Goal: Use online tool/utility: Utilize a website feature to perform a specific function

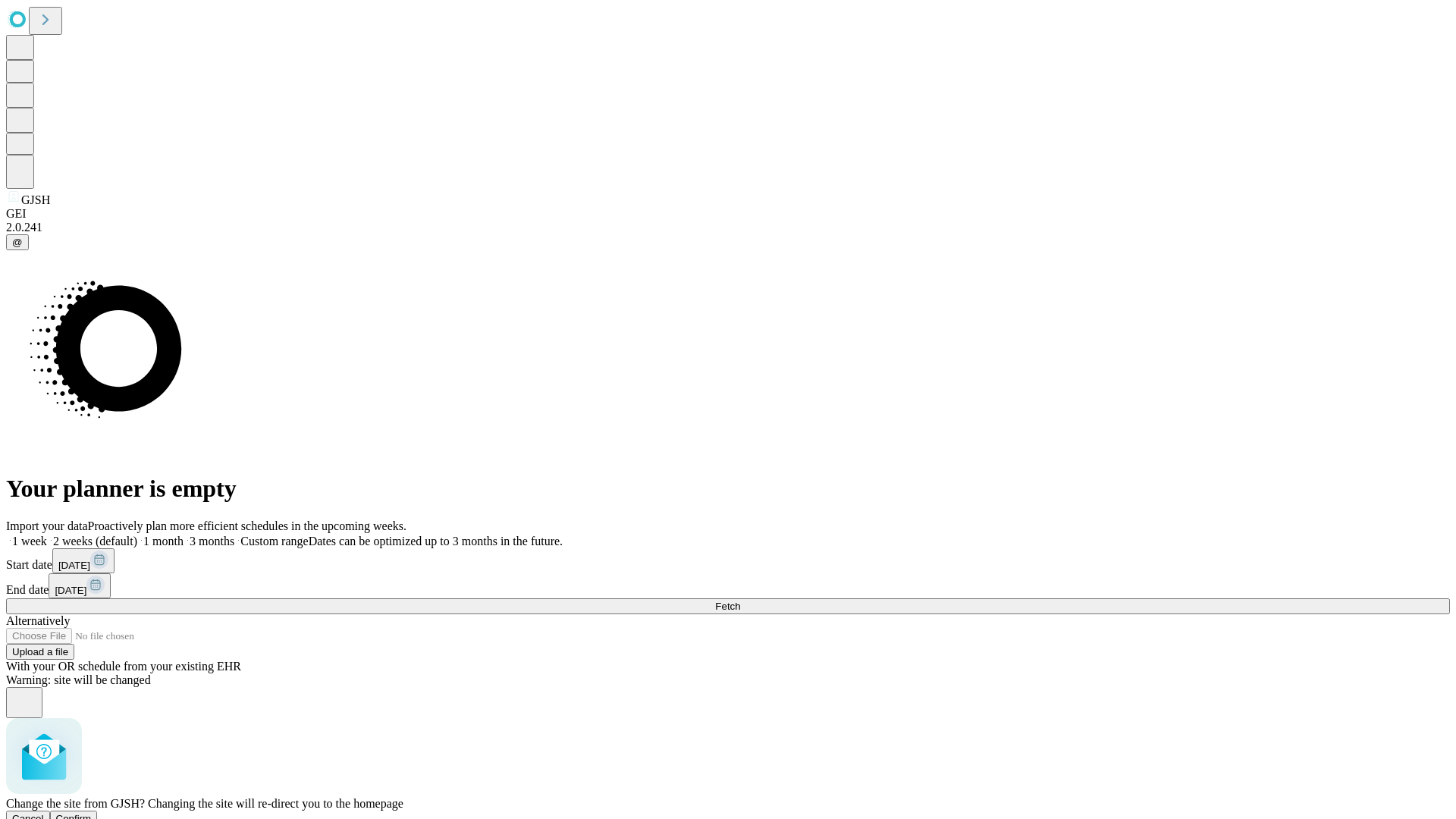
click at [92, 813] on span "Confirm" at bounding box center [74, 819] width 36 height 11
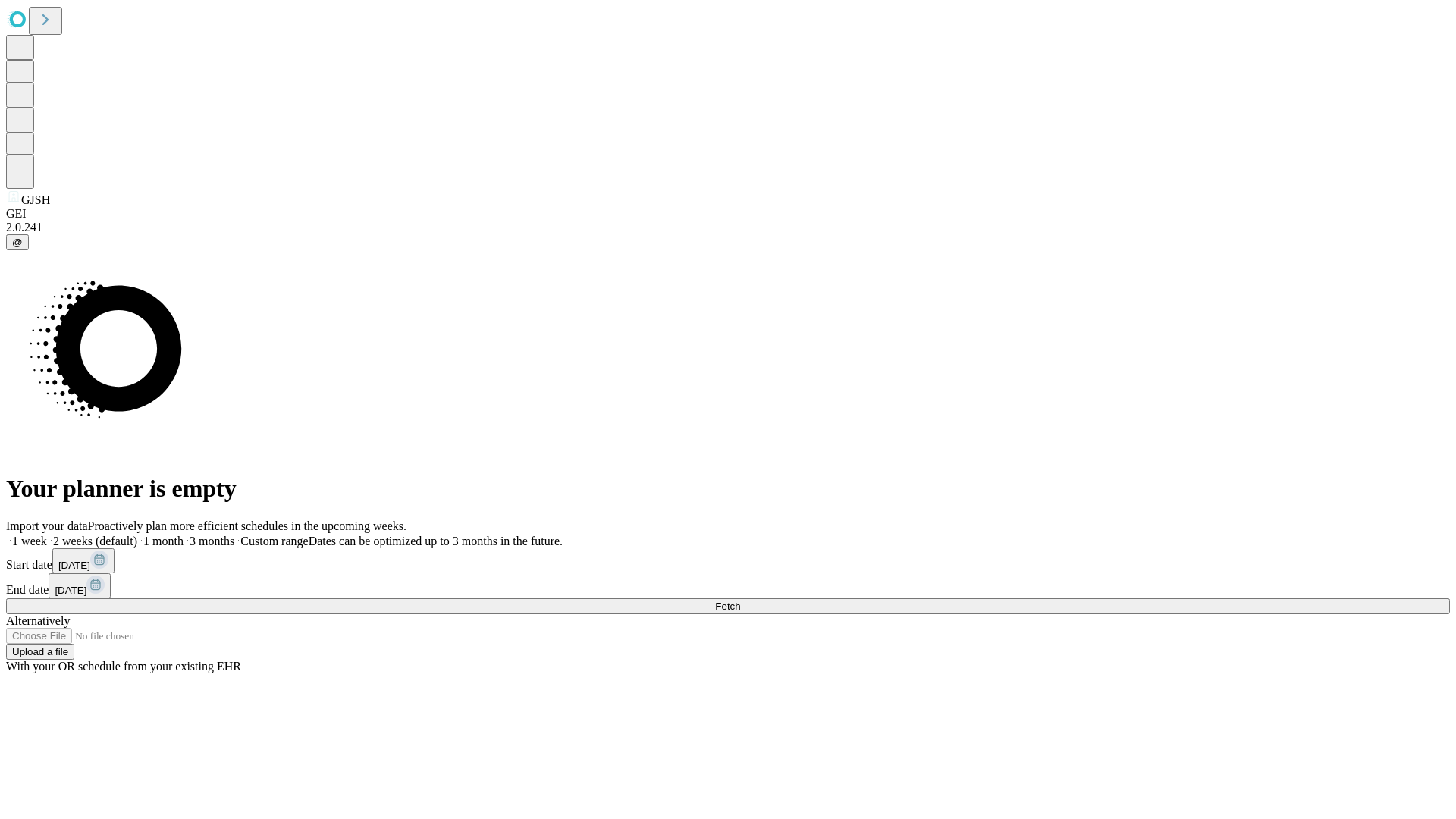
click at [47, 535] on label "1 week" at bounding box center [26, 541] width 41 height 13
click at [740, 601] on span "Fetch" at bounding box center [728, 606] width 25 height 11
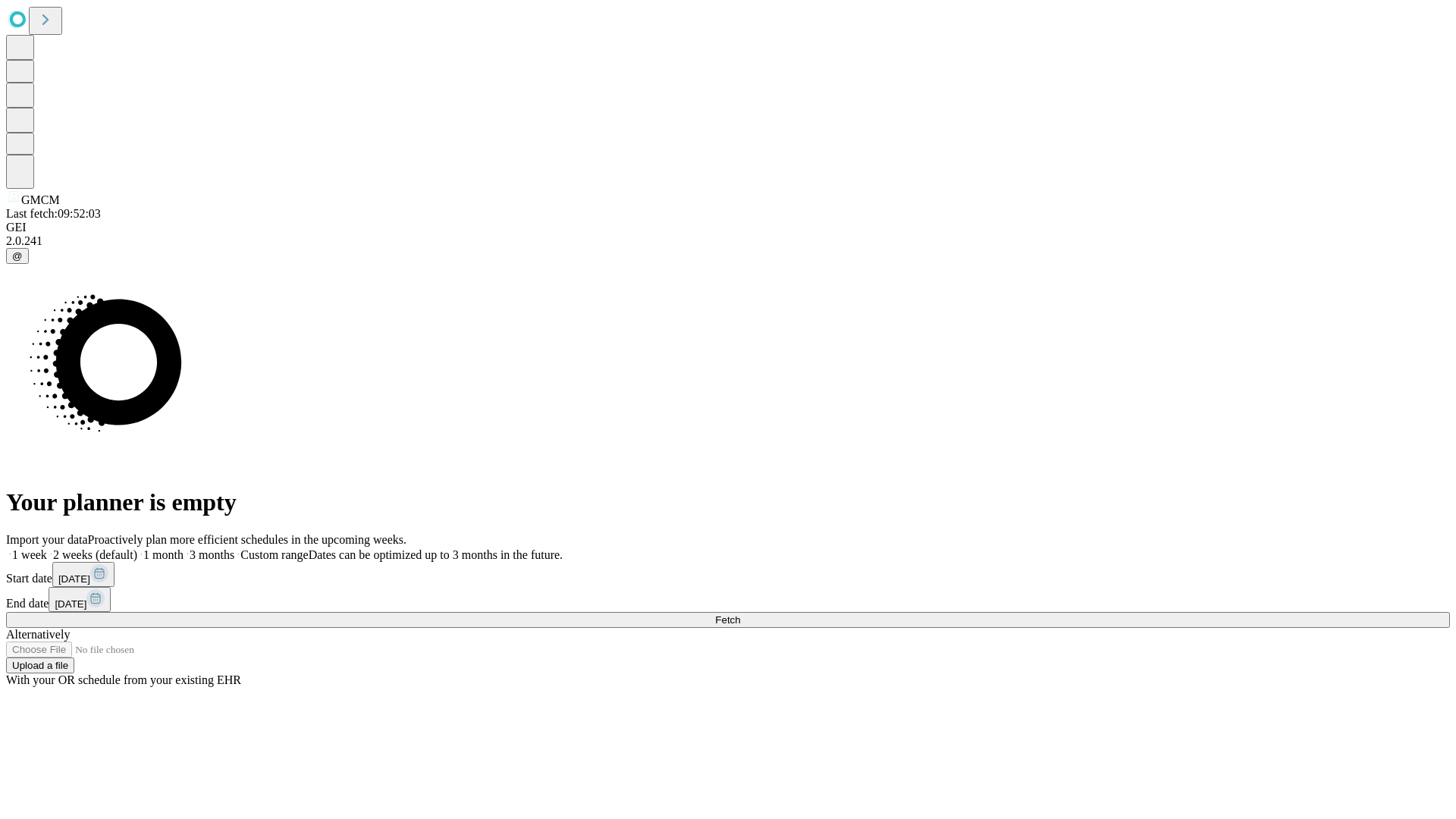
click at [47, 548] on label "1 week" at bounding box center [26, 555] width 41 height 13
click at [740, 614] on span "Fetch" at bounding box center [728, 620] width 25 height 11
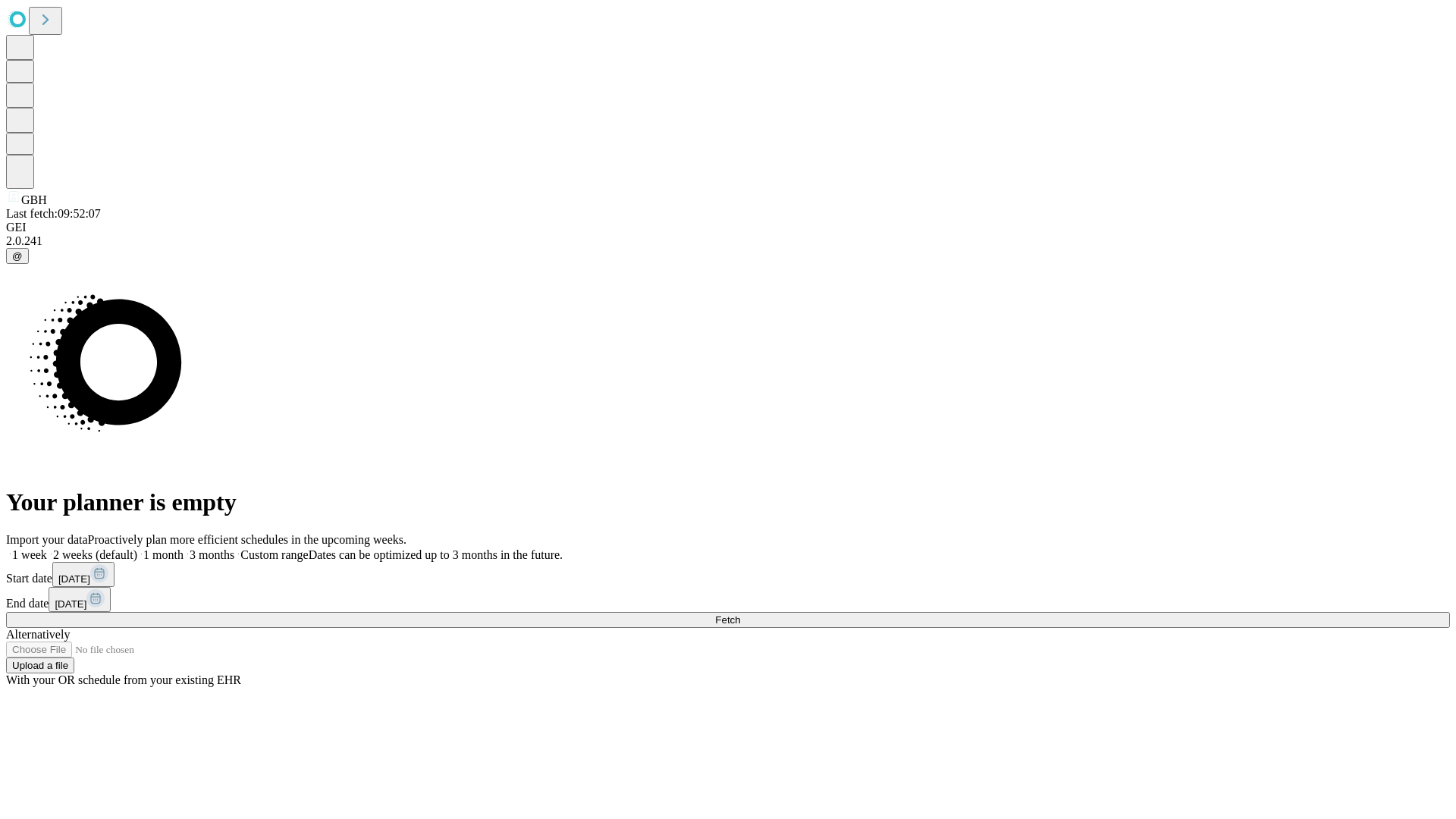
click at [47, 548] on label "1 week" at bounding box center [26, 555] width 41 height 13
click at [740, 614] on span "Fetch" at bounding box center [728, 620] width 25 height 11
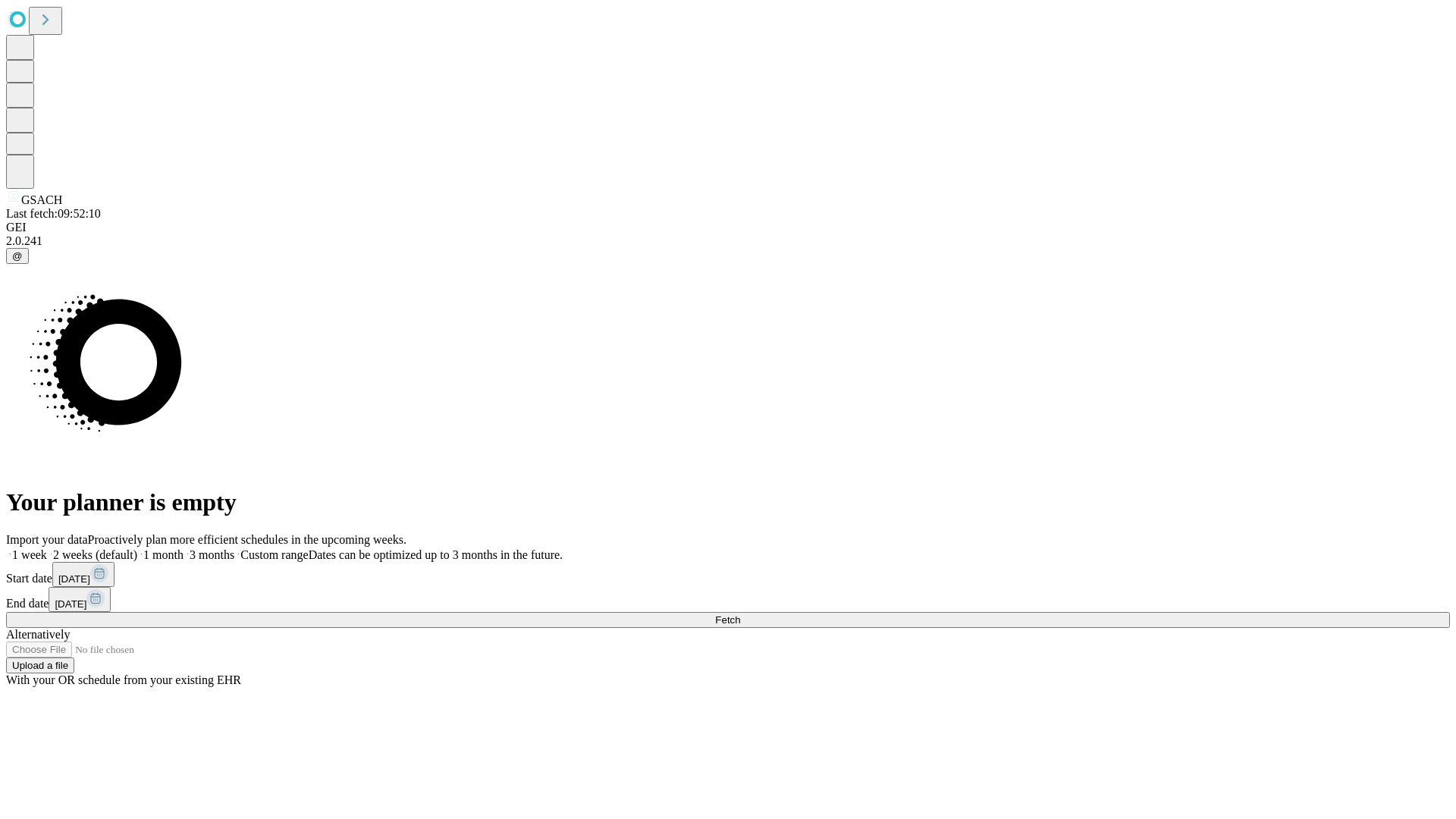
click at [740, 614] on span "Fetch" at bounding box center [728, 620] width 25 height 11
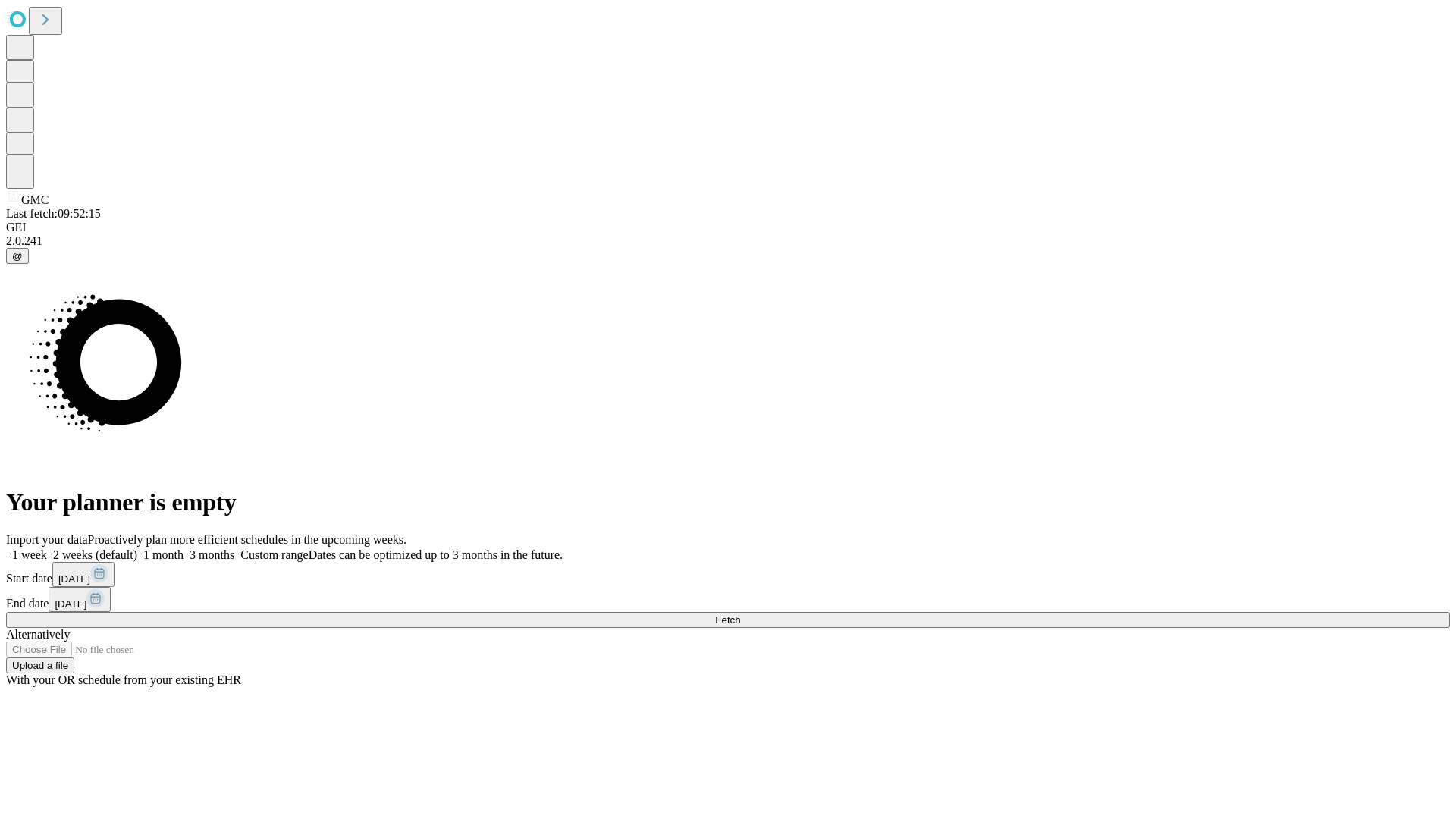
click at [47, 548] on label "1 week" at bounding box center [26, 555] width 41 height 13
click at [740, 614] on span "Fetch" at bounding box center [728, 620] width 25 height 11
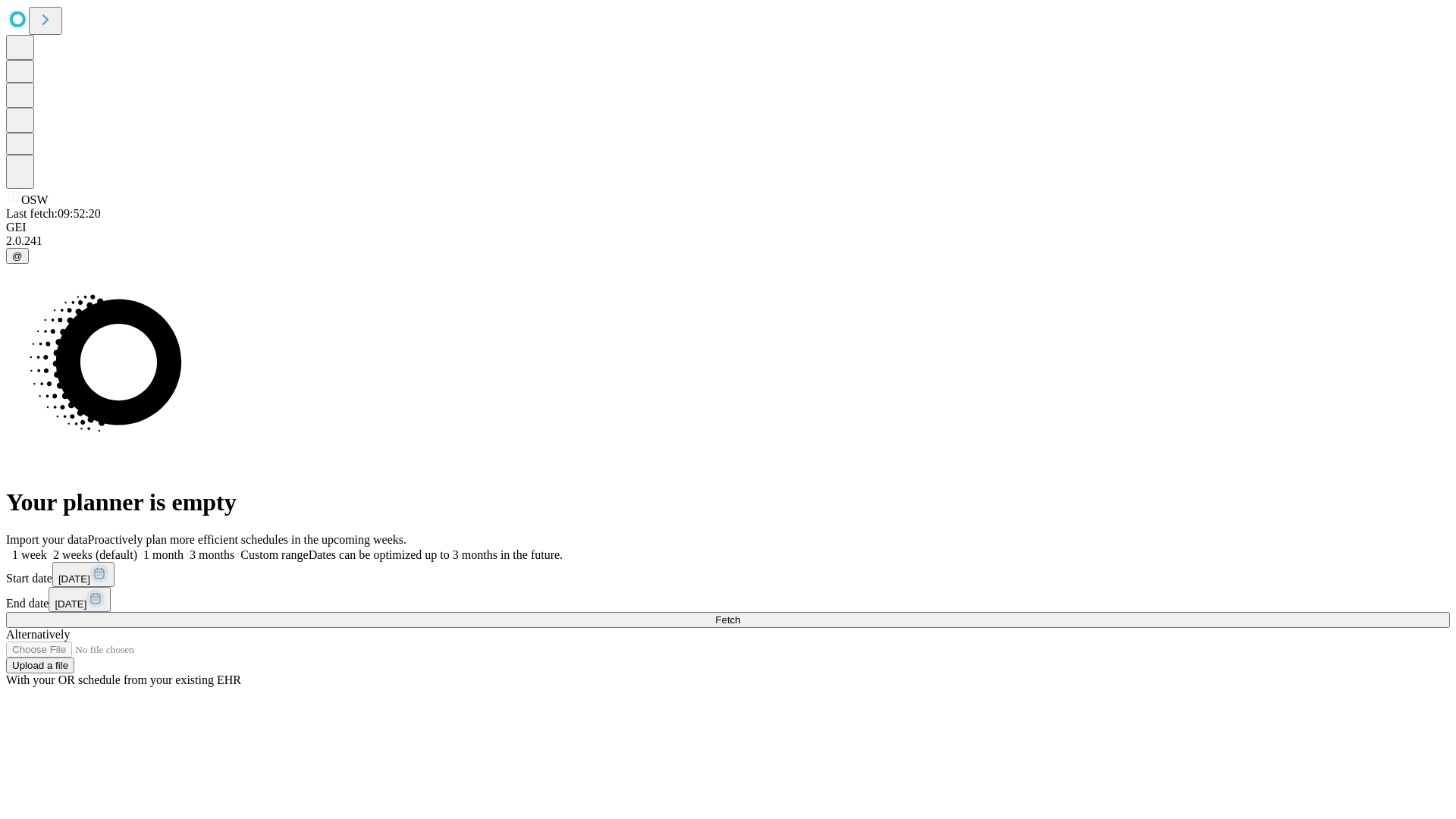
click at [740, 614] on span "Fetch" at bounding box center [728, 620] width 25 height 11
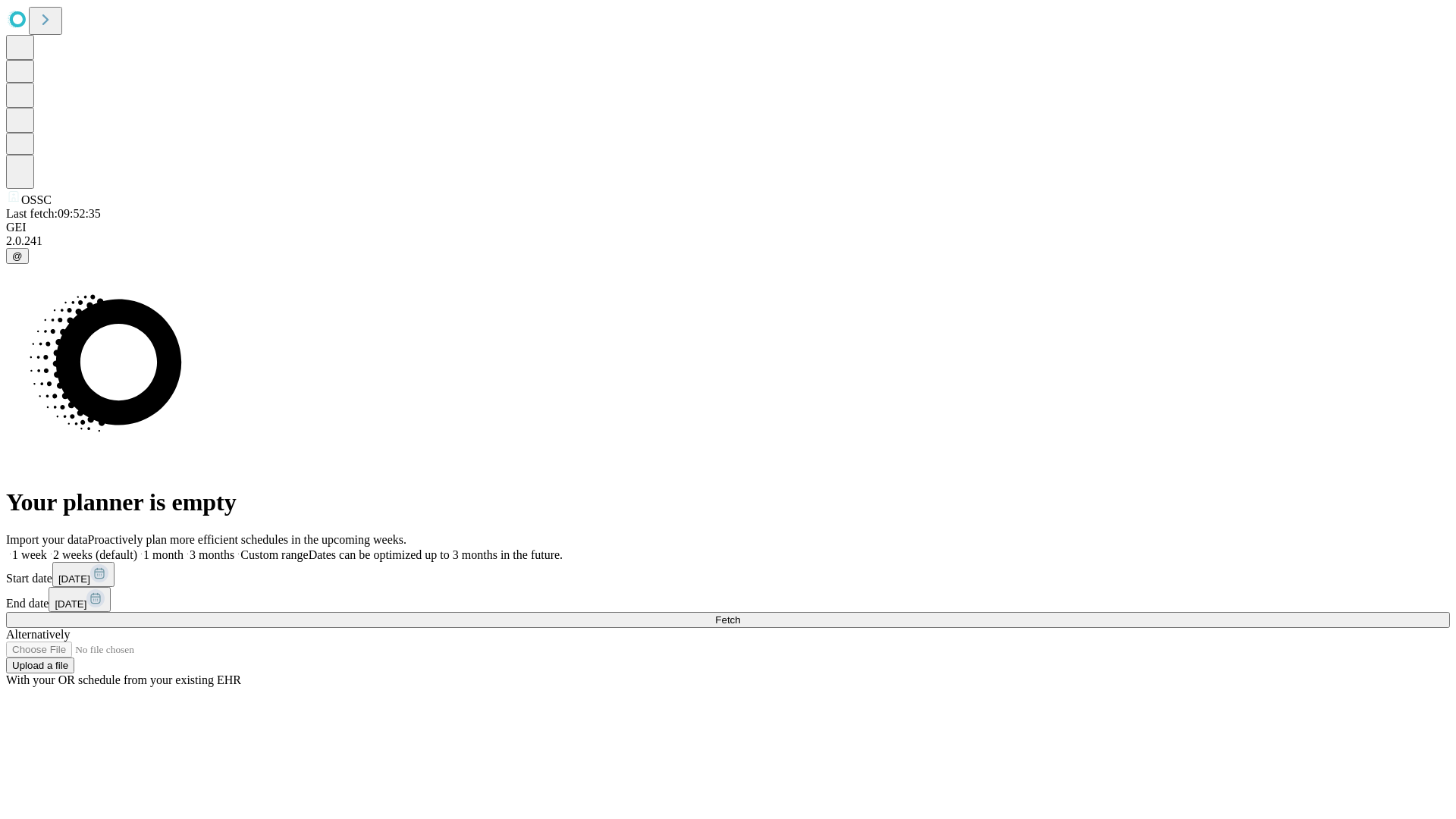
click at [47, 548] on label "1 week" at bounding box center [26, 555] width 41 height 13
click at [740, 614] on span "Fetch" at bounding box center [728, 620] width 25 height 11
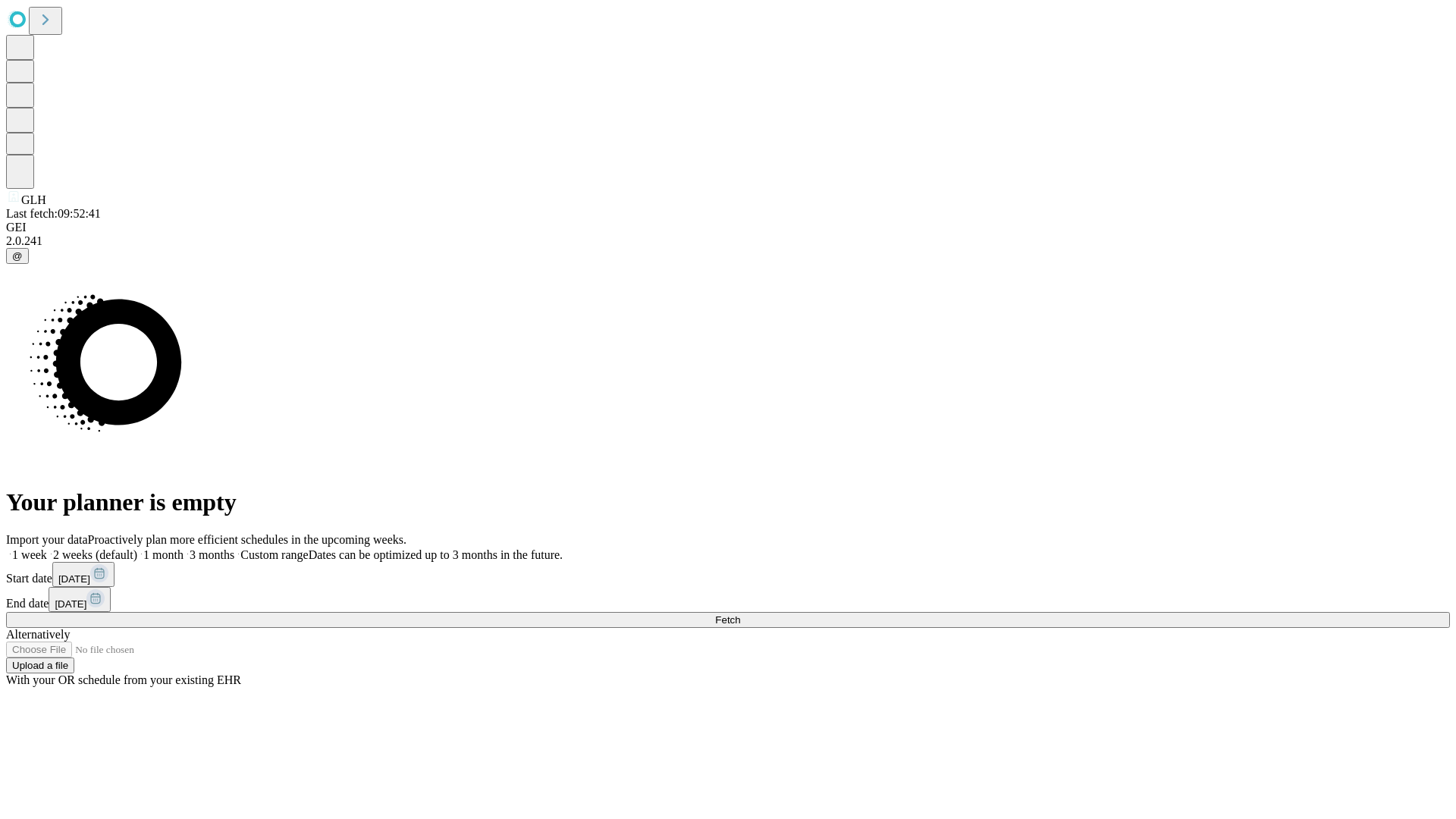
click at [47, 548] on label "1 week" at bounding box center [26, 555] width 41 height 13
click at [740, 614] on span "Fetch" at bounding box center [728, 620] width 25 height 11
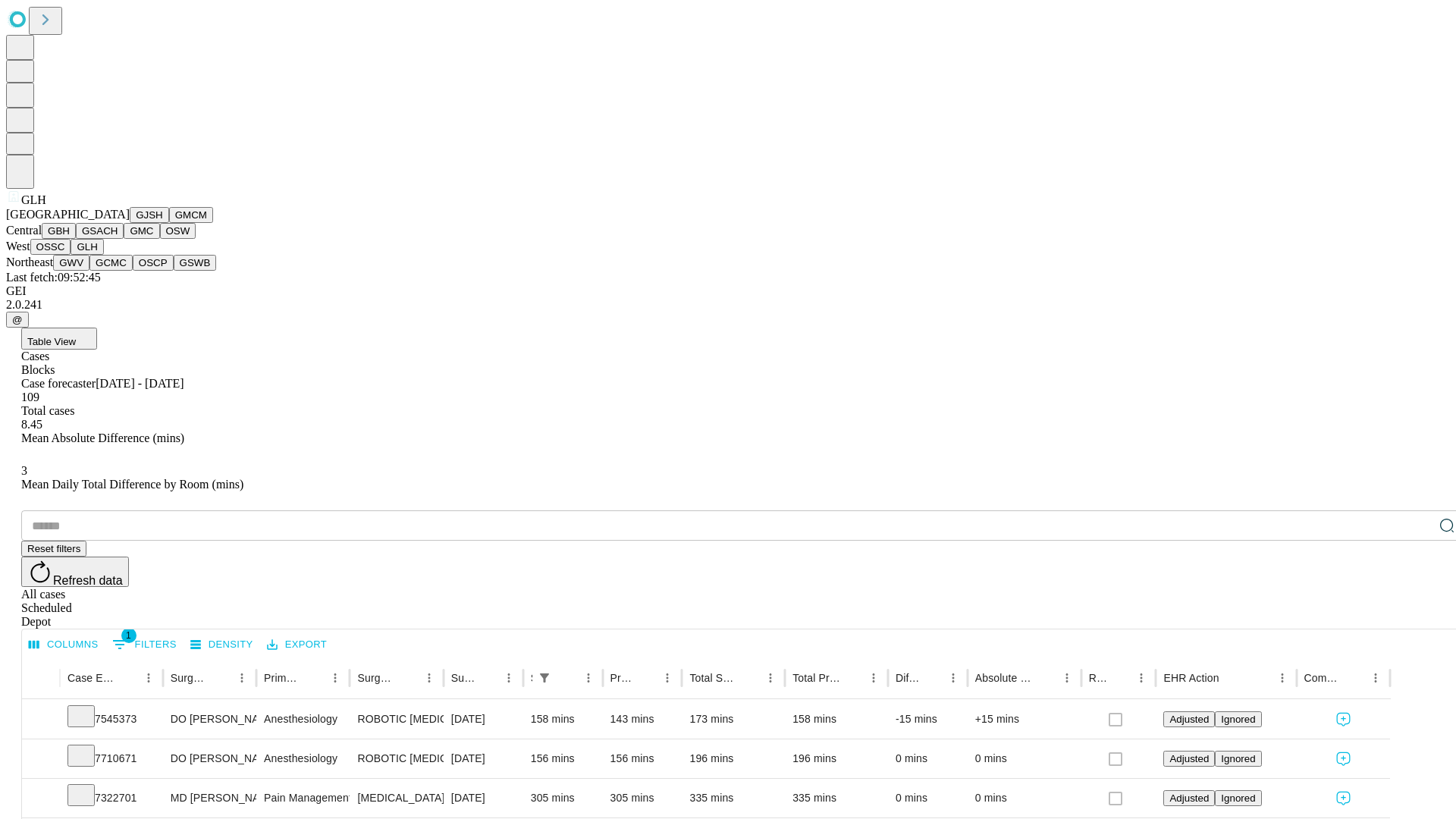
click at [90, 271] on button "GWV" at bounding box center [71, 263] width 37 height 16
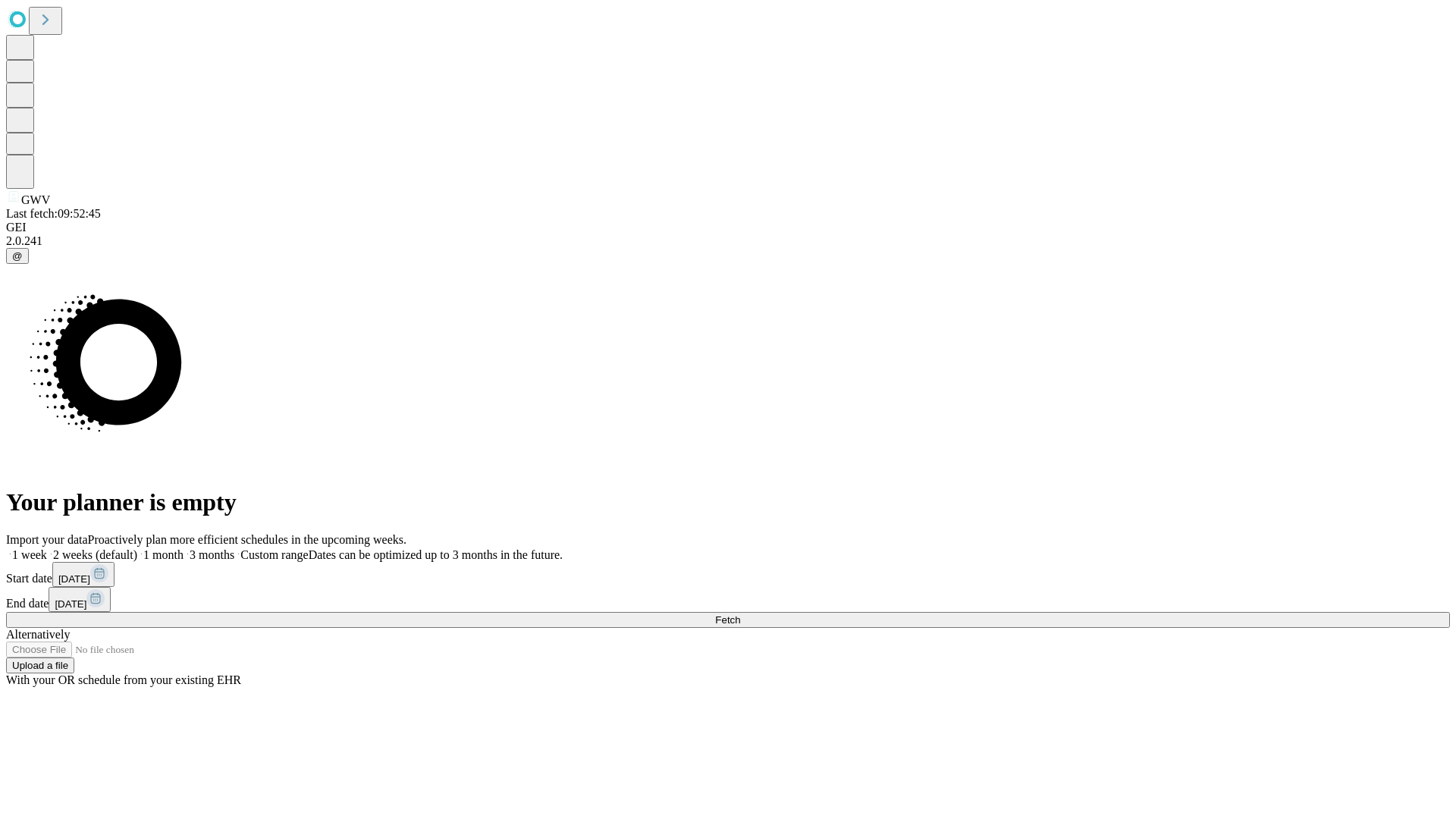
click at [47, 548] on label "1 week" at bounding box center [26, 555] width 41 height 13
click at [740, 614] on span "Fetch" at bounding box center [728, 620] width 25 height 11
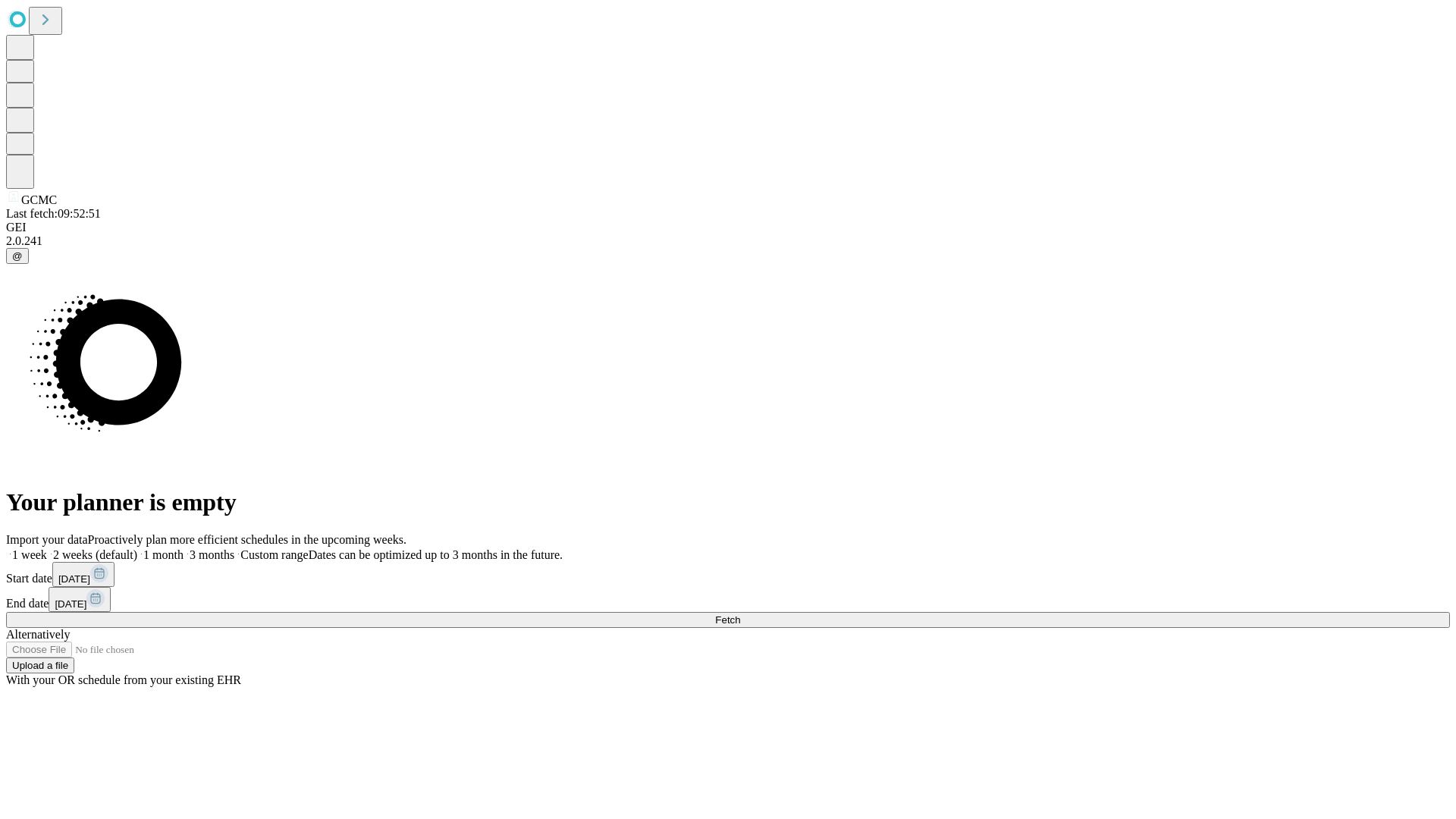
click at [47, 548] on label "1 week" at bounding box center [26, 555] width 41 height 13
click at [740, 614] on span "Fetch" at bounding box center [728, 620] width 25 height 11
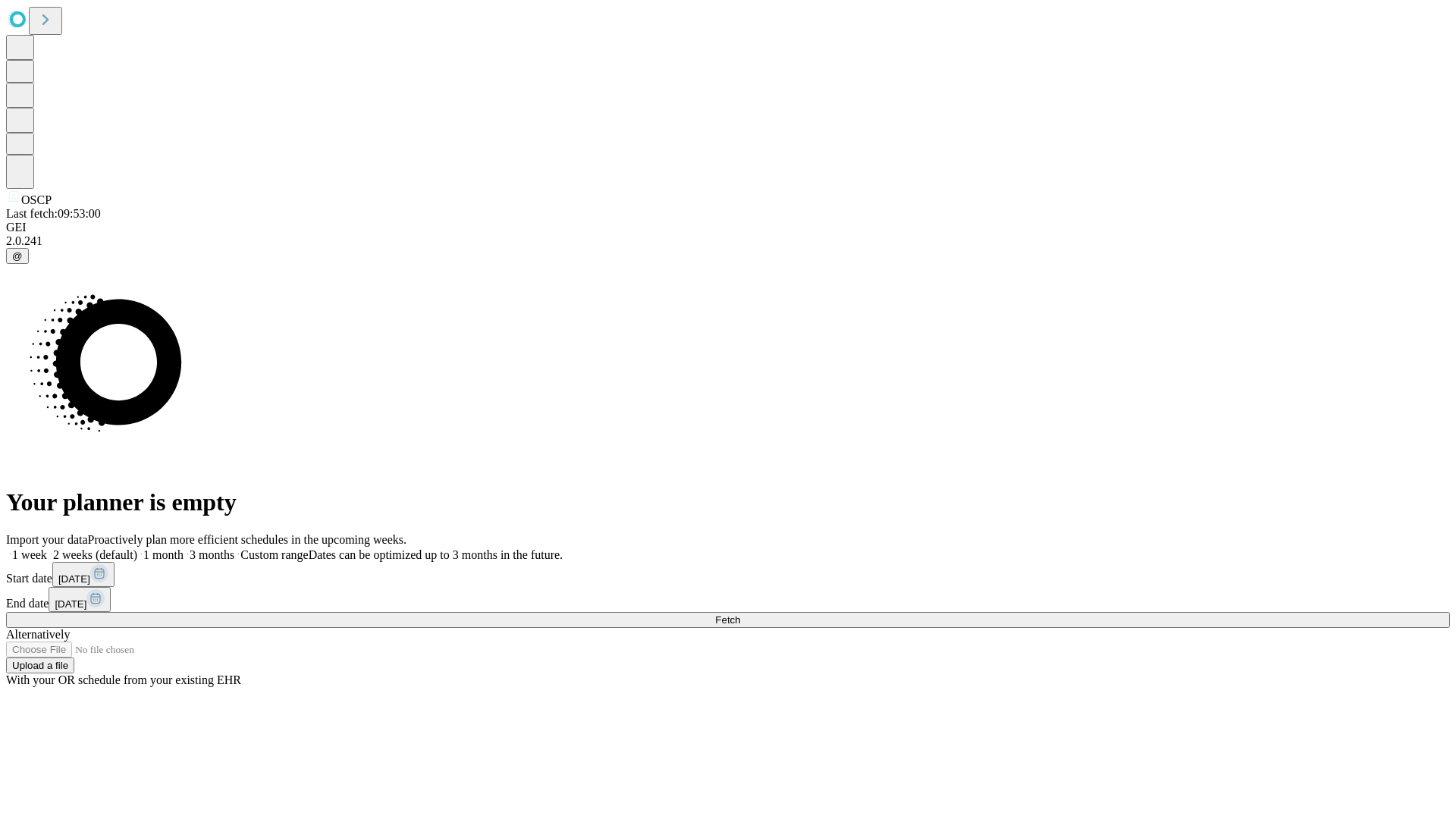
click at [740, 614] on span "Fetch" at bounding box center [728, 620] width 25 height 11
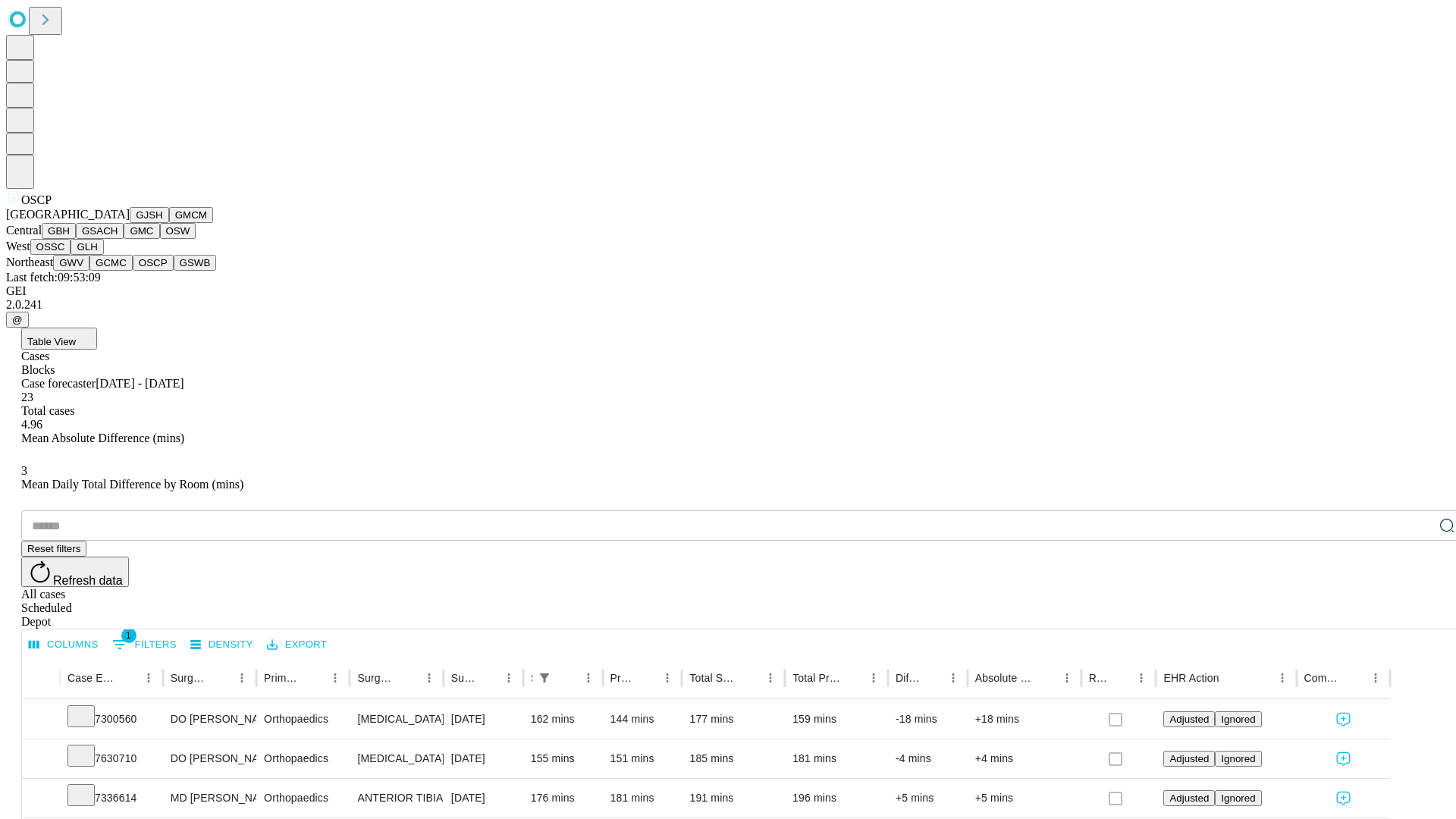
click at [174, 271] on button "GSWB" at bounding box center [195, 263] width 43 height 16
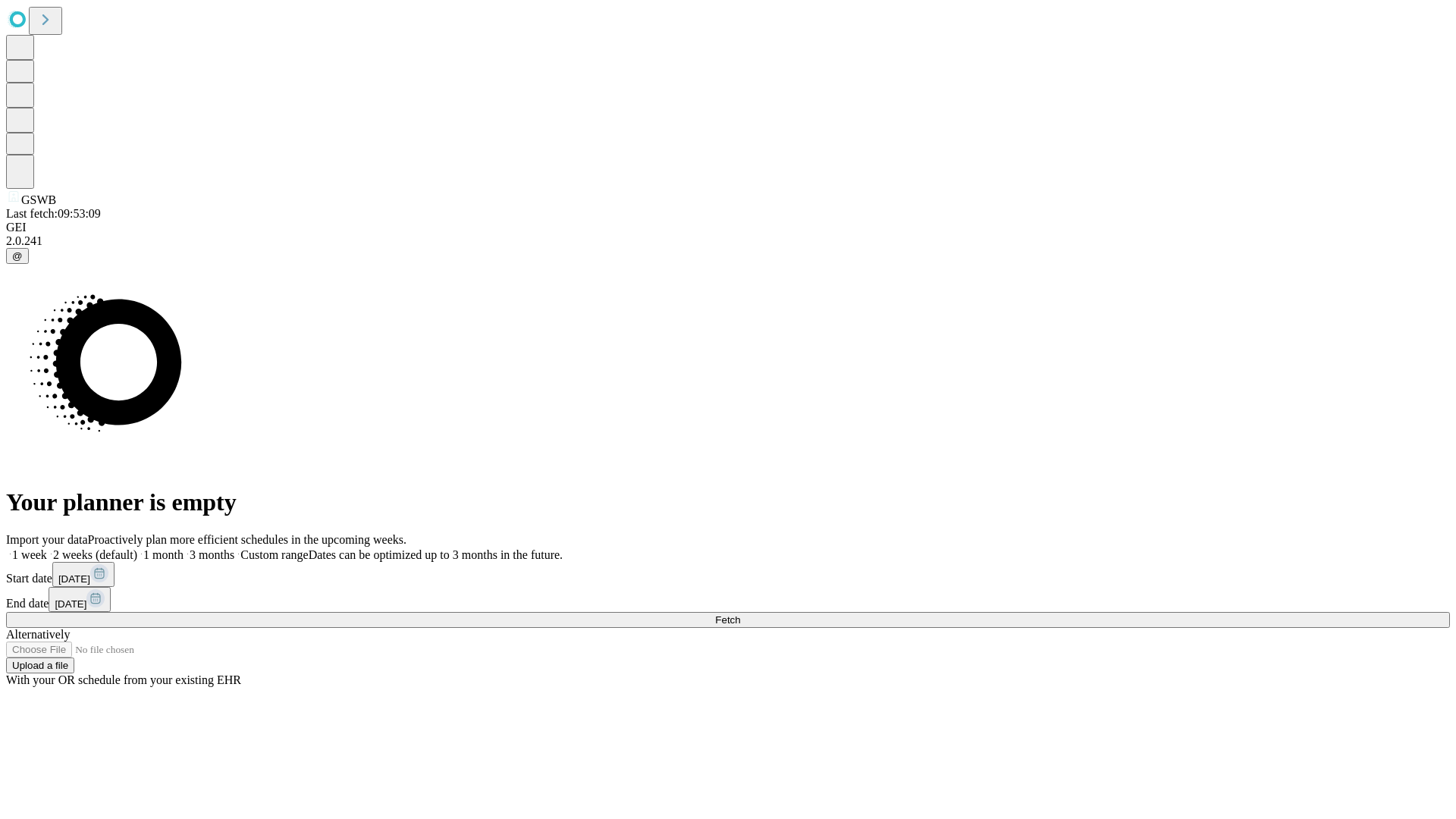
click at [47, 548] on label "1 week" at bounding box center [26, 555] width 41 height 13
click at [740, 614] on span "Fetch" at bounding box center [728, 620] width 25 height 11
